Goal: Task Accomplishment & Management: Manage account settings

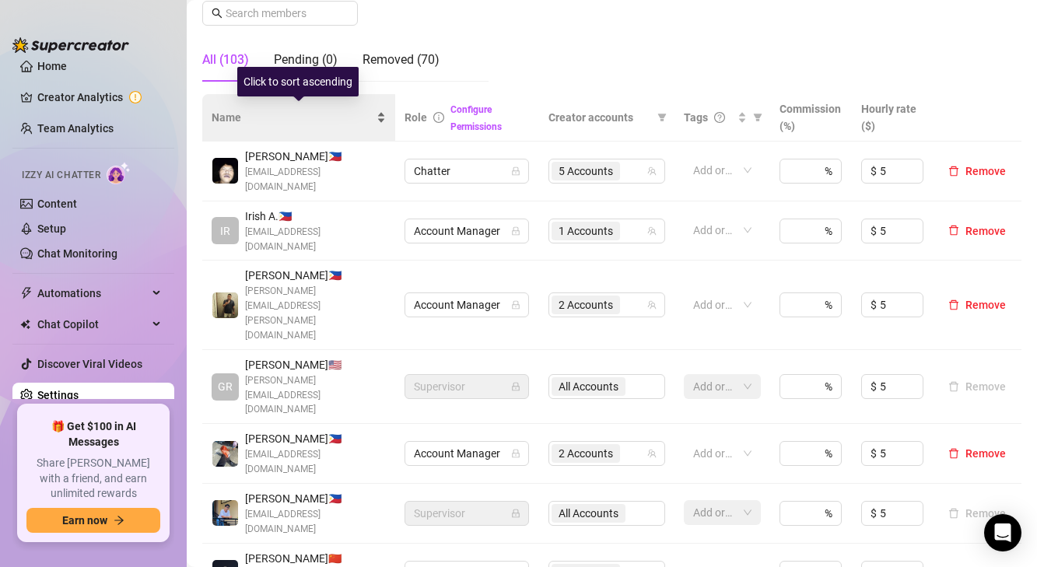
scroll to position [285, 0]
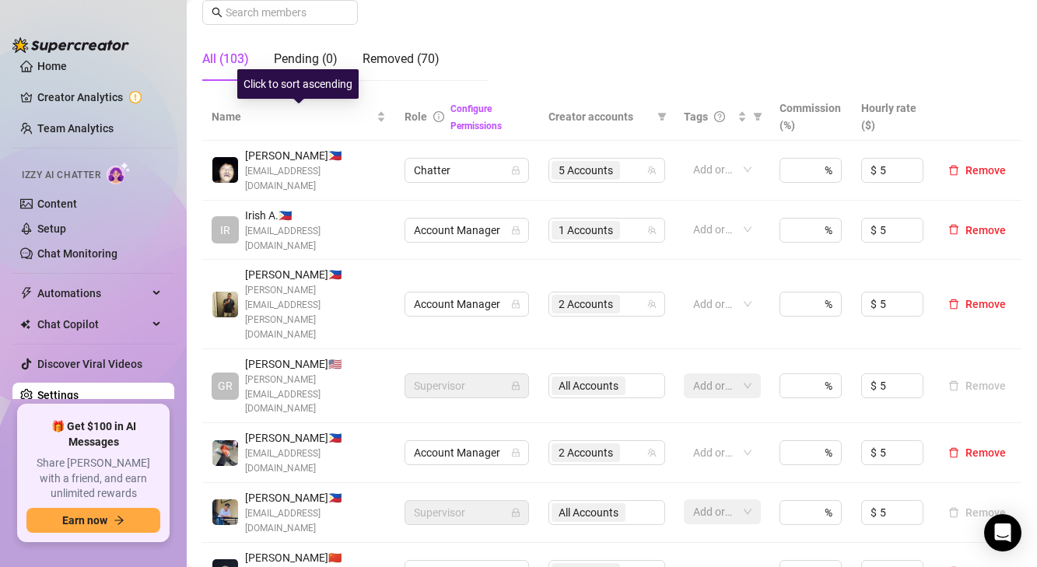
click at [328, 88] on div "Click to sort ascending" at bounding box center [297, 84] width 121 height 30
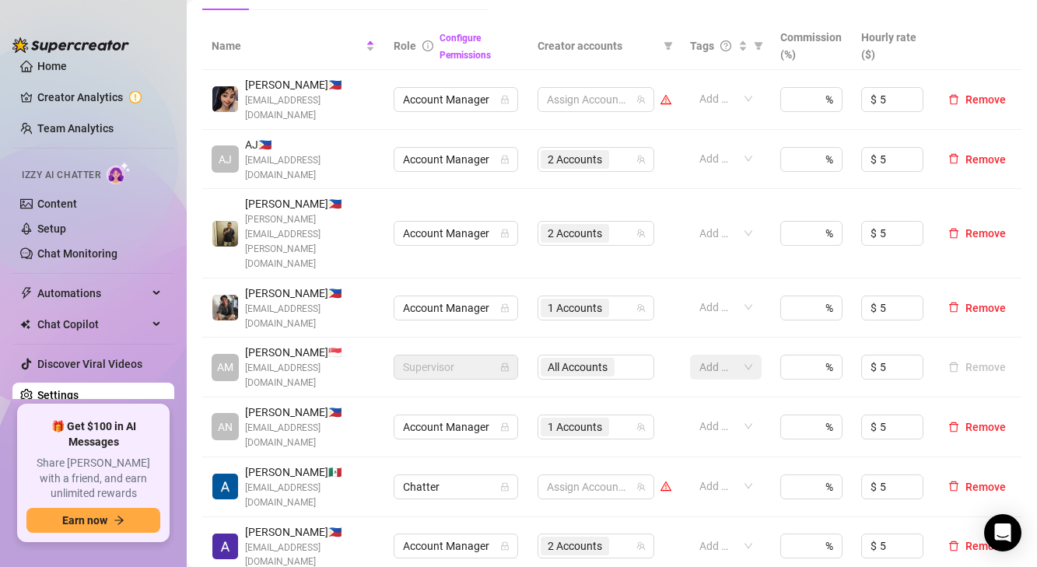
scroll to position [0, 0]
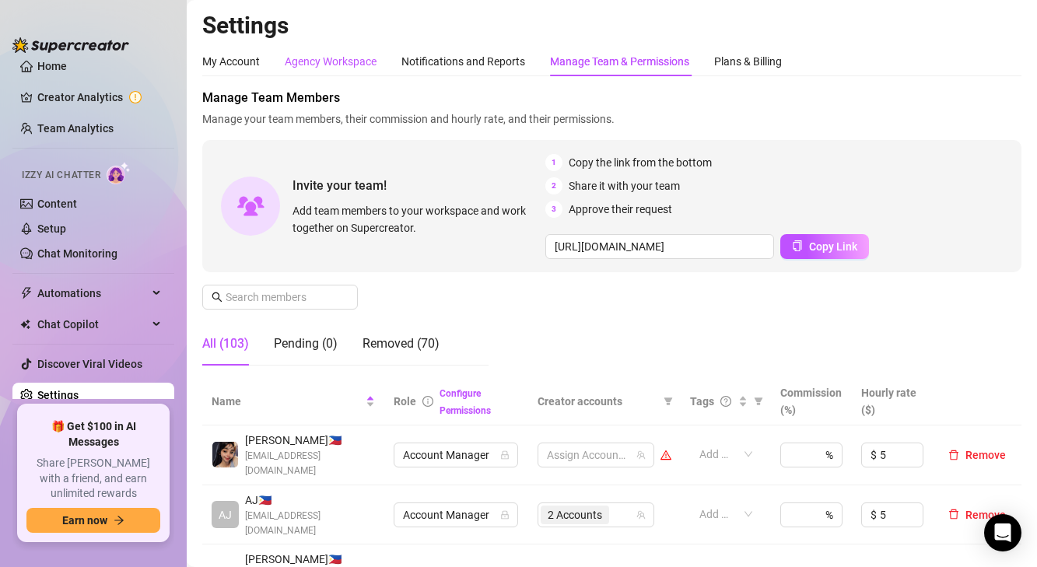
click at [365, 61] on div "Agency Workspace" at bounding box center [331, 61] width 92 height 17
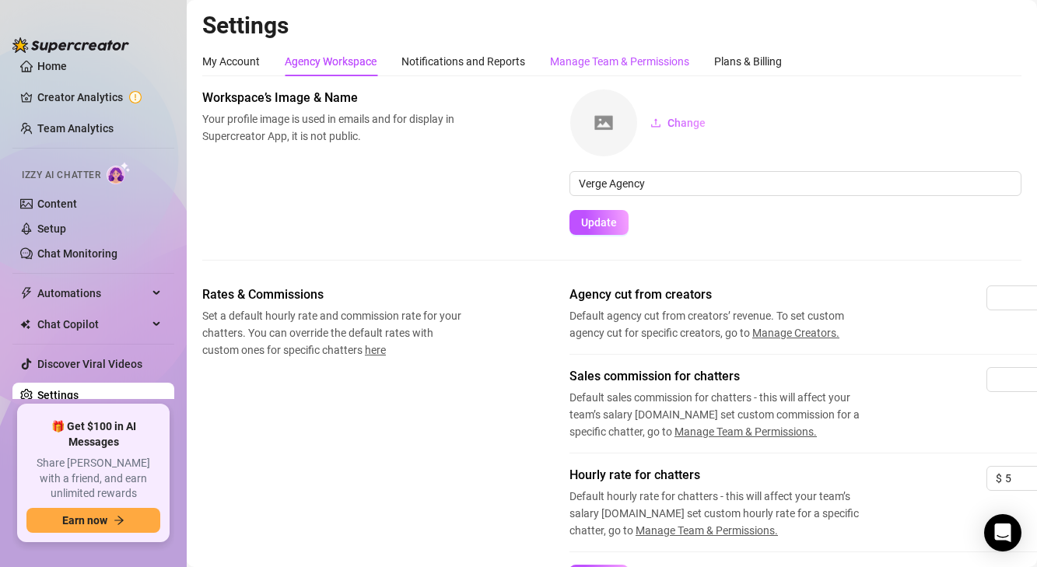
click at [583, 62] on div "Manage Team & Permissions" at bounding box center [619, 61] width 139 height 17
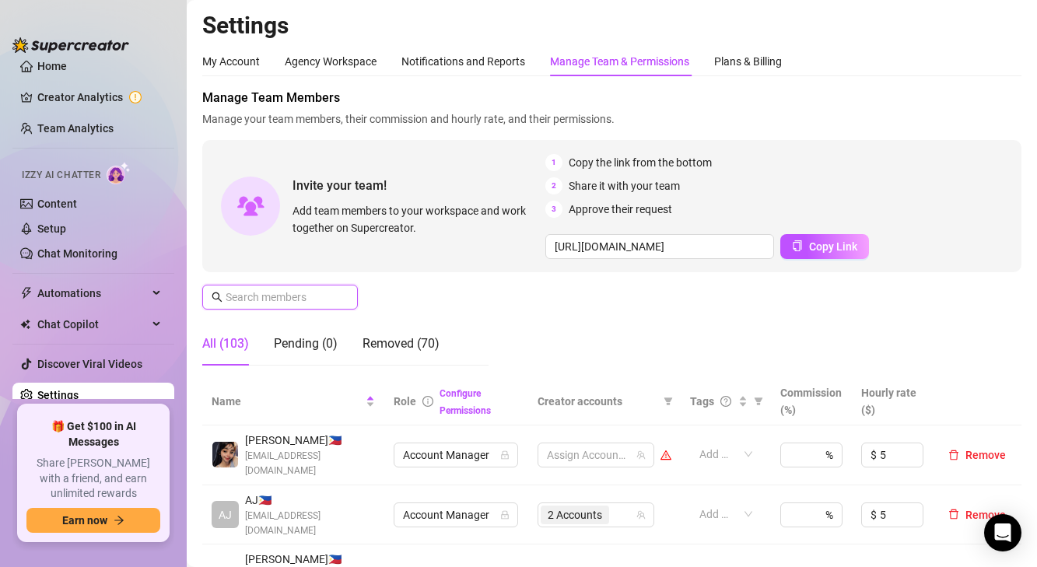
click at [290, 300] on input "text" at bounding box center [281, 297] width 110 height 17
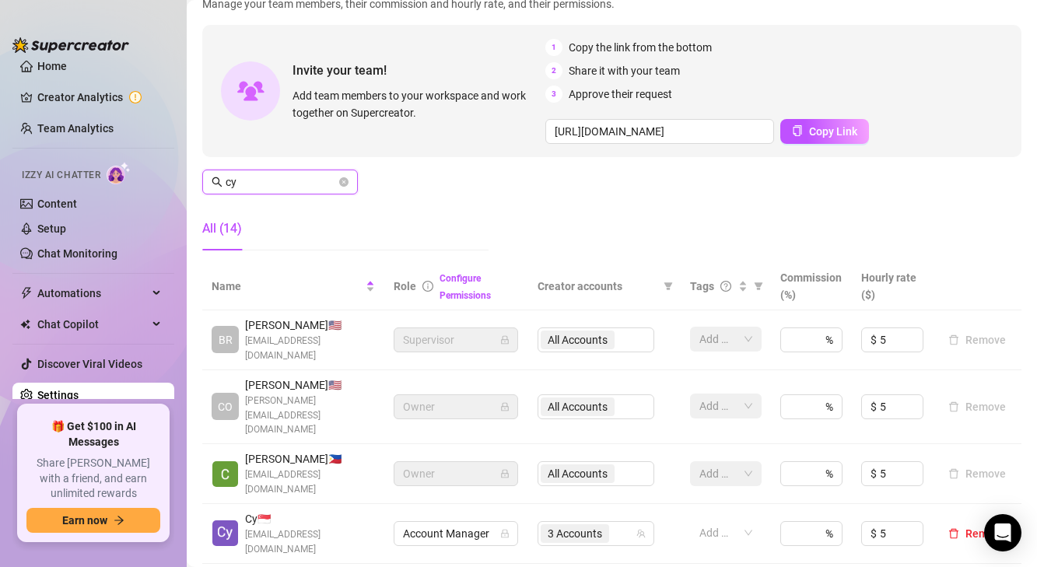
scroll to position [116, 0]
type input "cy"
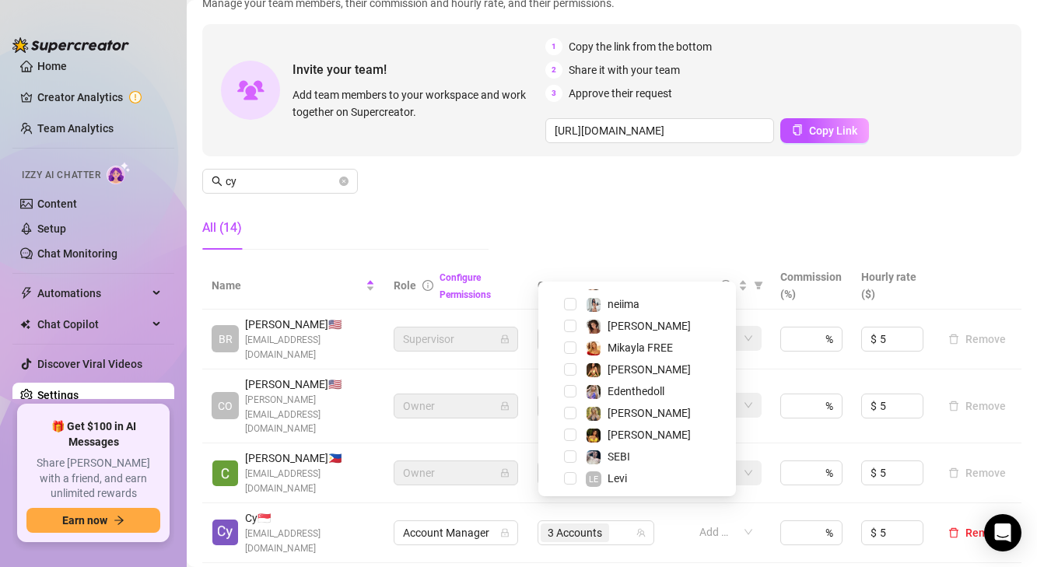
scroll to position [0, 0]
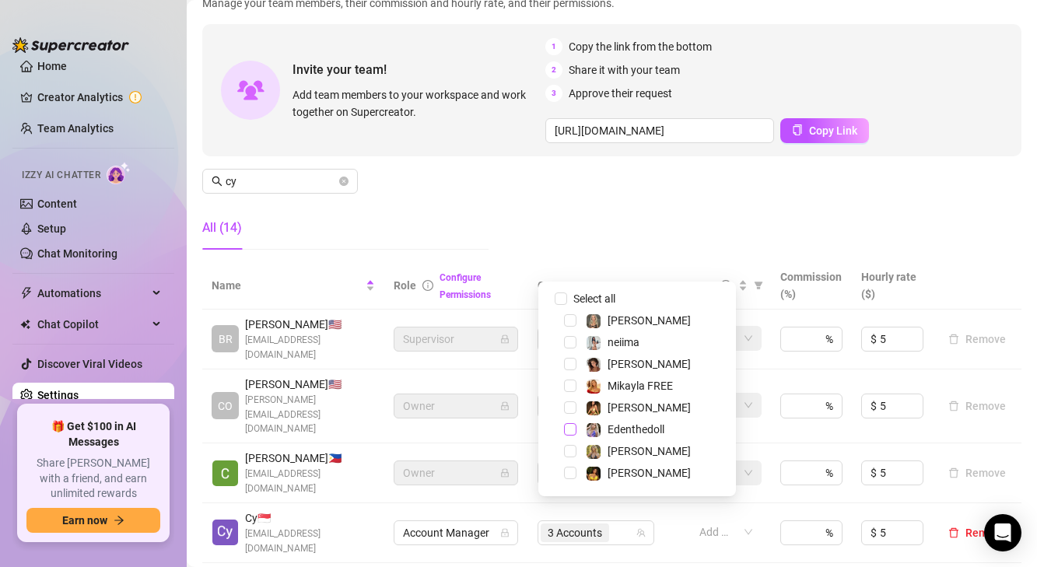
click at [575, 432] on span "Select tree node" at bounding box center [570, 429] width 12 height 12
click at [535, 174] on div "Manage Team Members Manage your team members, their commission and hourly rate,…" at bounding box center [611, 117] width 819 height 289
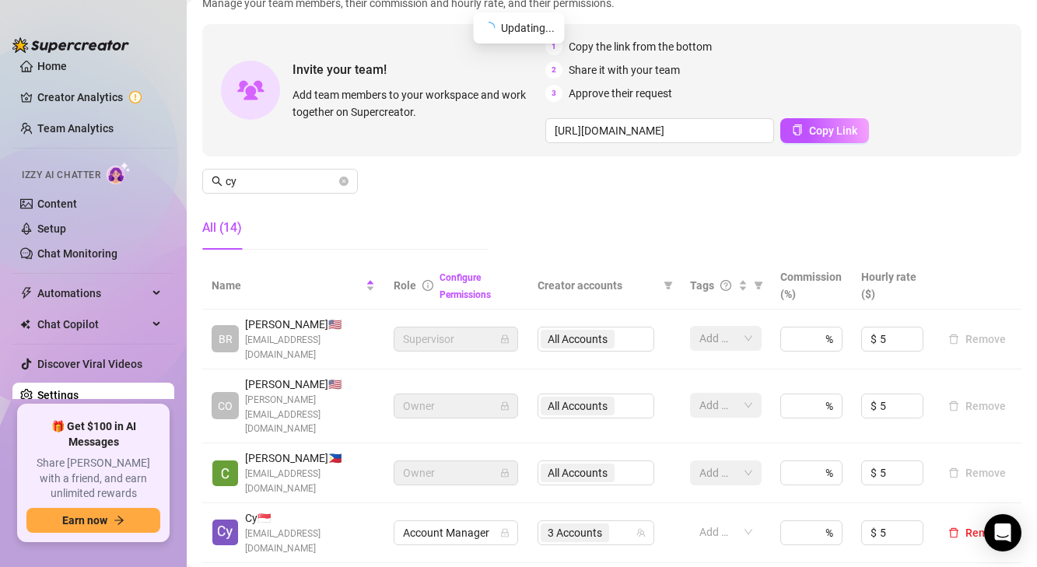
click at [535, 174] on div "Manage Team Members Manage your team members, their commission and hourly rate,…" at bounding box center [611, 117] width 819 height 289
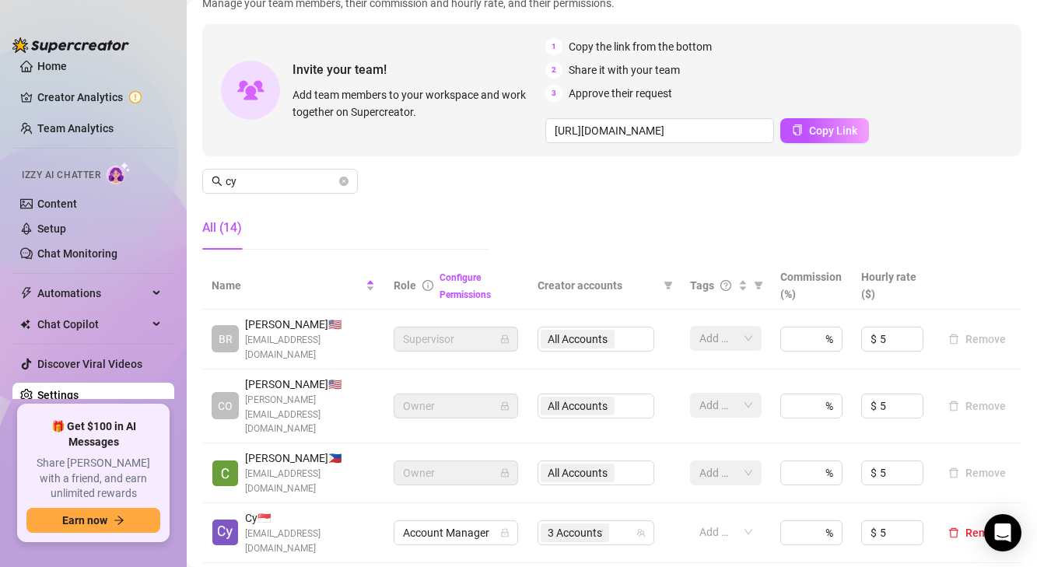
click at [407, 198] on div "Manage Team Members Manage your team members, their commission and hourly rate,…" at bounding box center [611, 117] width 819 height 289
